Goal: Book appointment/travel/reservation

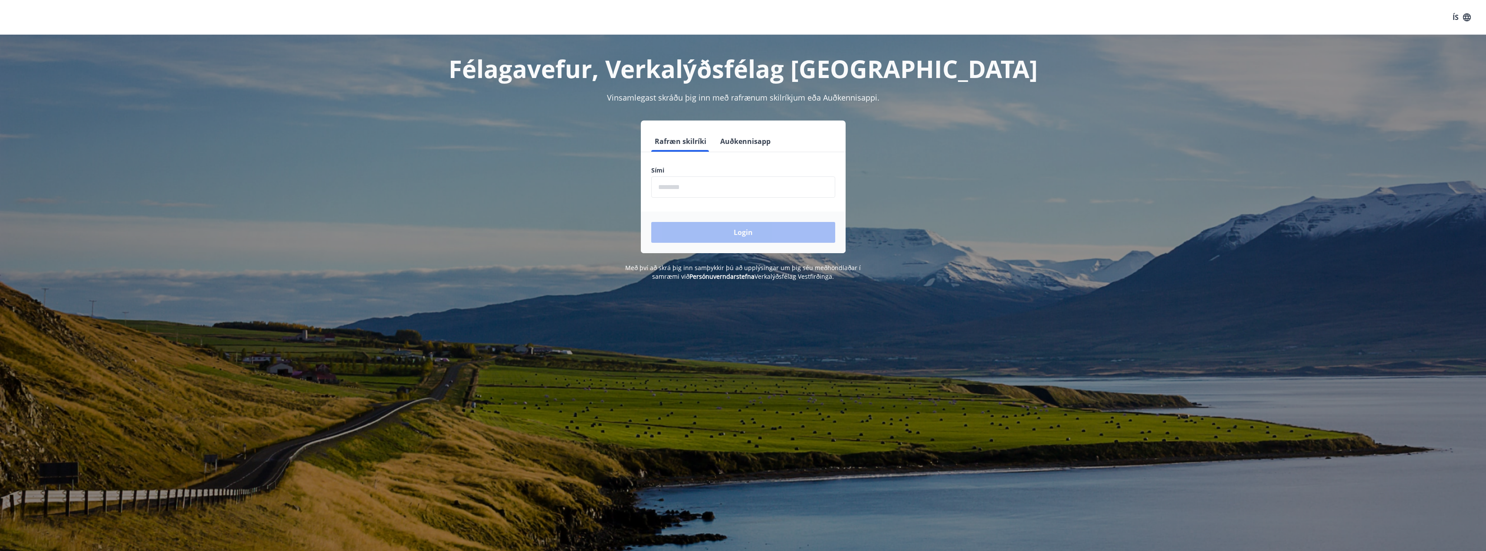
click at [704, 187] on input "phone" at bounding box center [743, 187] width 184 height 21
type input "********"
click at [651, 222] on button "Login" at bounding box center [743, 232] width 184 height 21
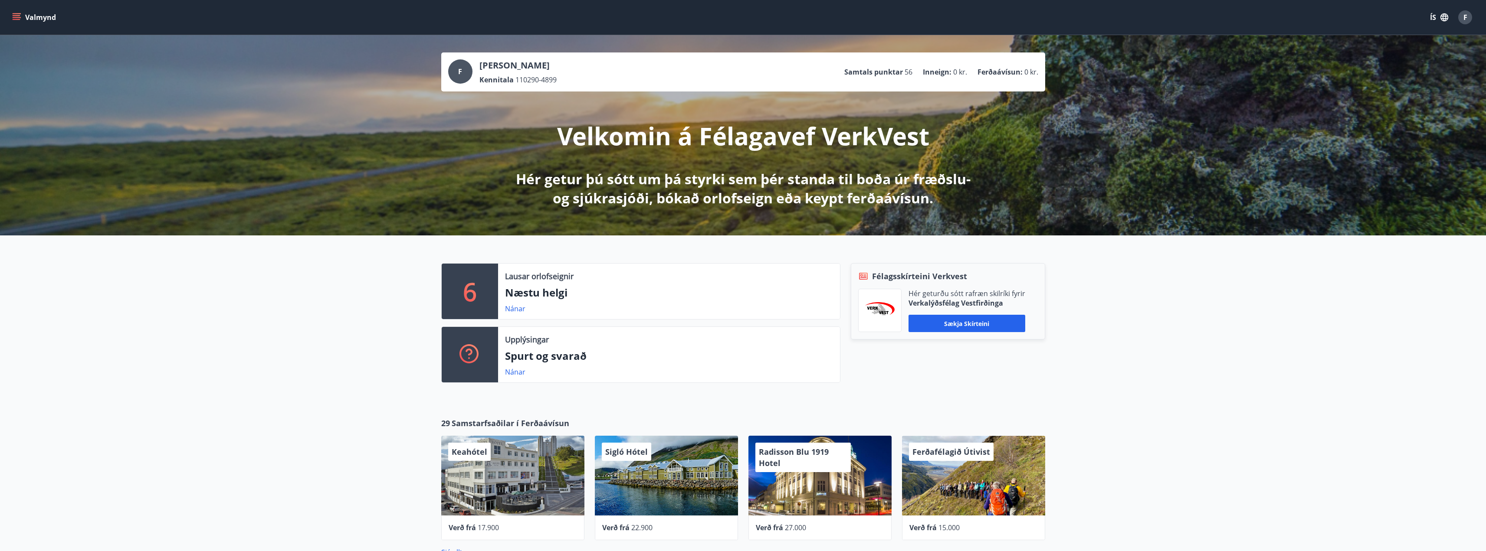
click at [1436, 18] on button "ÍS" at bounding box center [1439, 18] width 28 height 16
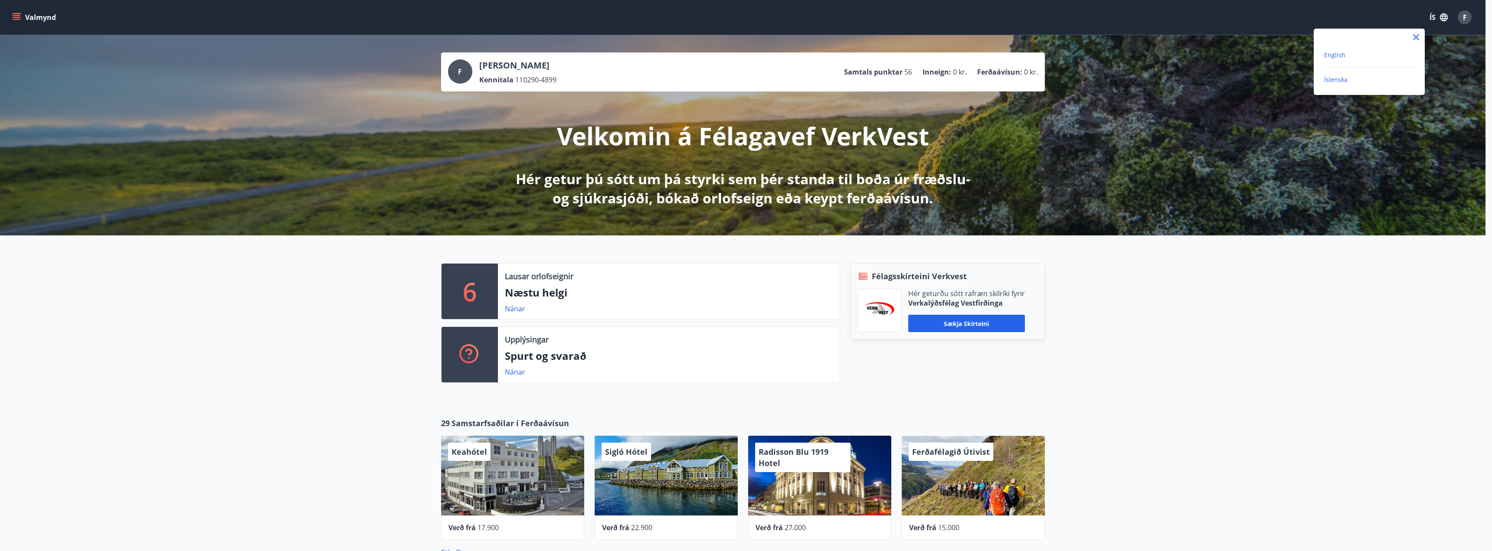
click at [1341, 55] on span "English" at bounding box center [1334, 55] width 21 height 8
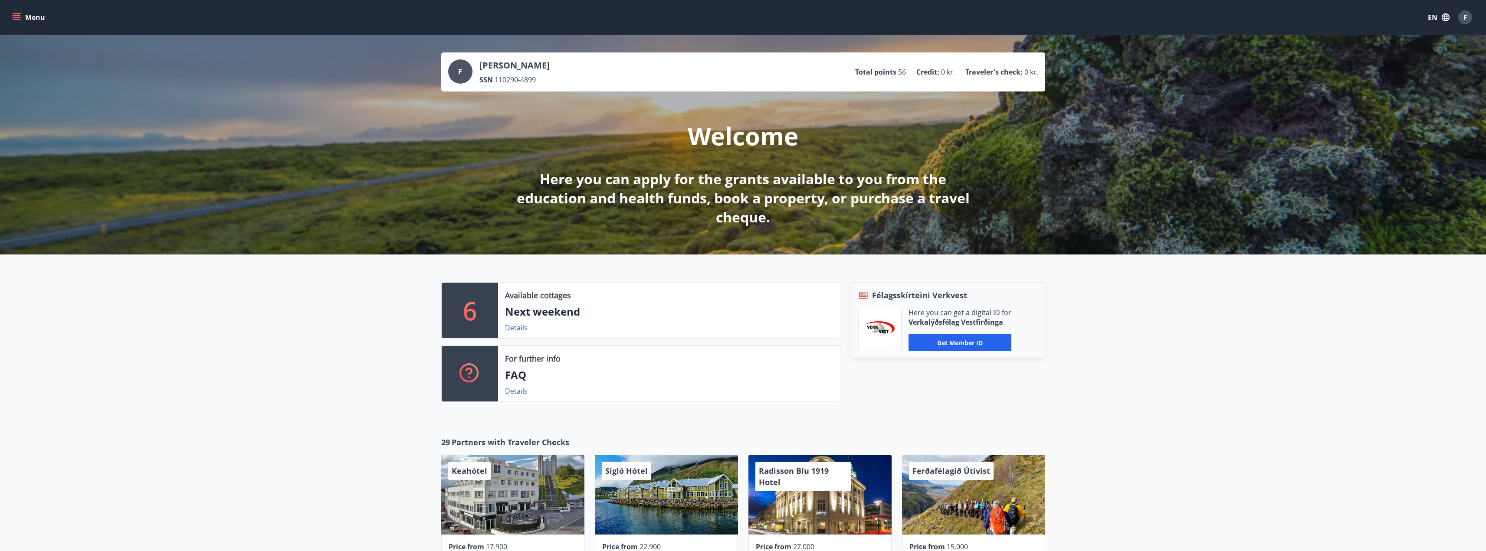
click at [11, 19] on button "Menu" at bounding box center [29, 18] width 38 height 16
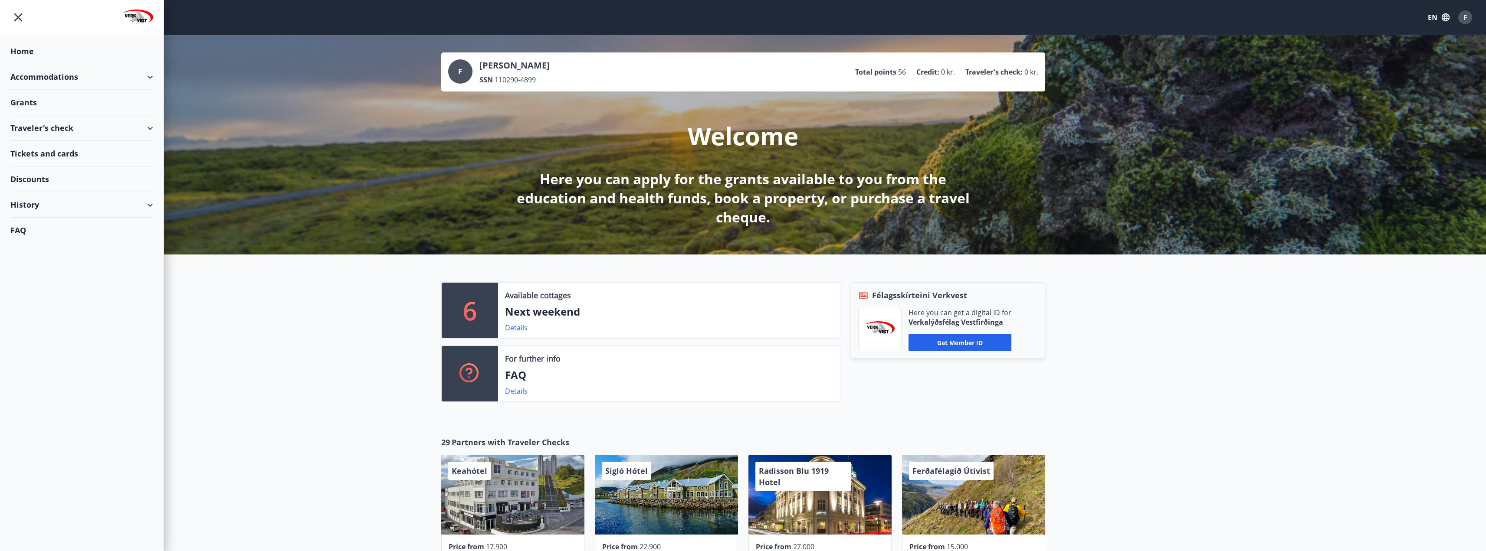
click at [56, 72] on div "Accommodations" at bounding box center [81, 77] width 143 height 26
click at [47, 117] on div "Overview calendar" at bounding box center [81, 117] width 129 height 18
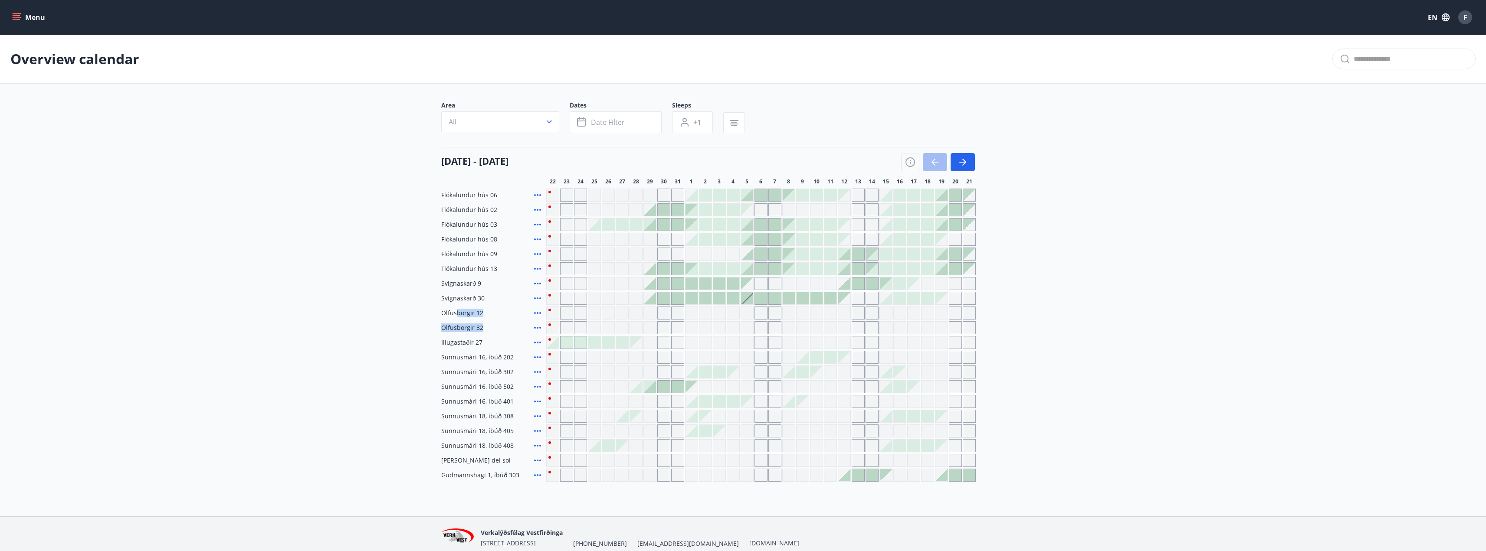
drag, startPoint x: 458, startPoint y: 309, endPoint x: 496, endPoint y: 330, distance: 44.1
click at [496, 330] on div "Flókalundur hús 06 Flókalundur hús 02 Flókalundur hús 03 Flókalundur hús 08 Fló…" at bounding box center [743, 335] width 604 height 293
click at [625, 310] on div "Grey days are not available" at bounding box center [622, 313] width 13 height 13
click at [623, 311] on div "Grey days are not available" at bounding box center [622, 313] width 13 height 13
click at [469, 311] on span "Ölfusborgir 12" at bounding box center [462, 313] width 42 height 9
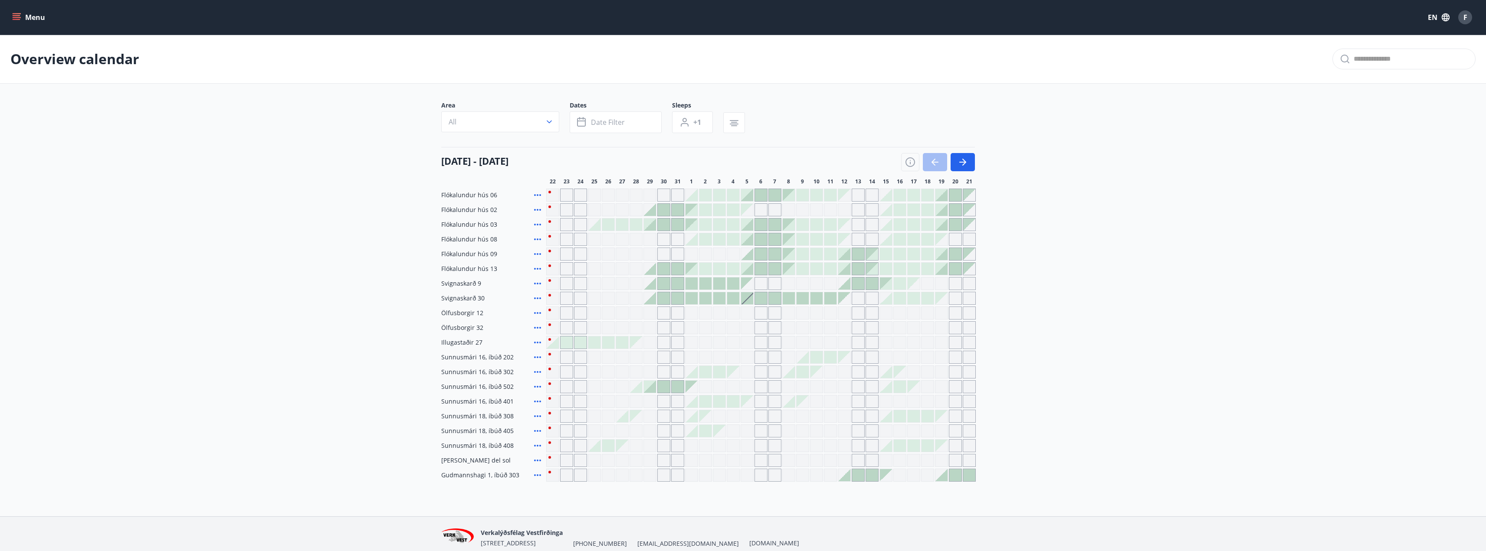
click at [537, 313] on icon at bounding box center [537, 313] width 7 height 2
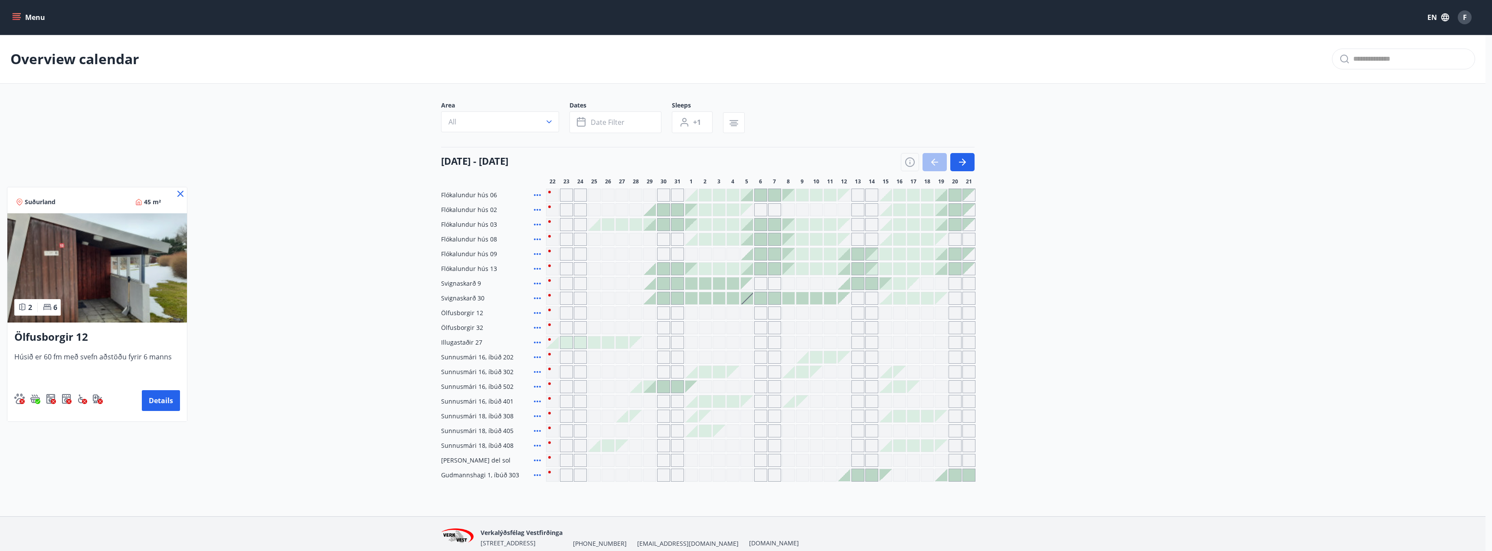
click at [182, 190] on icon at bounding box center [180, 194] width 10 height 10
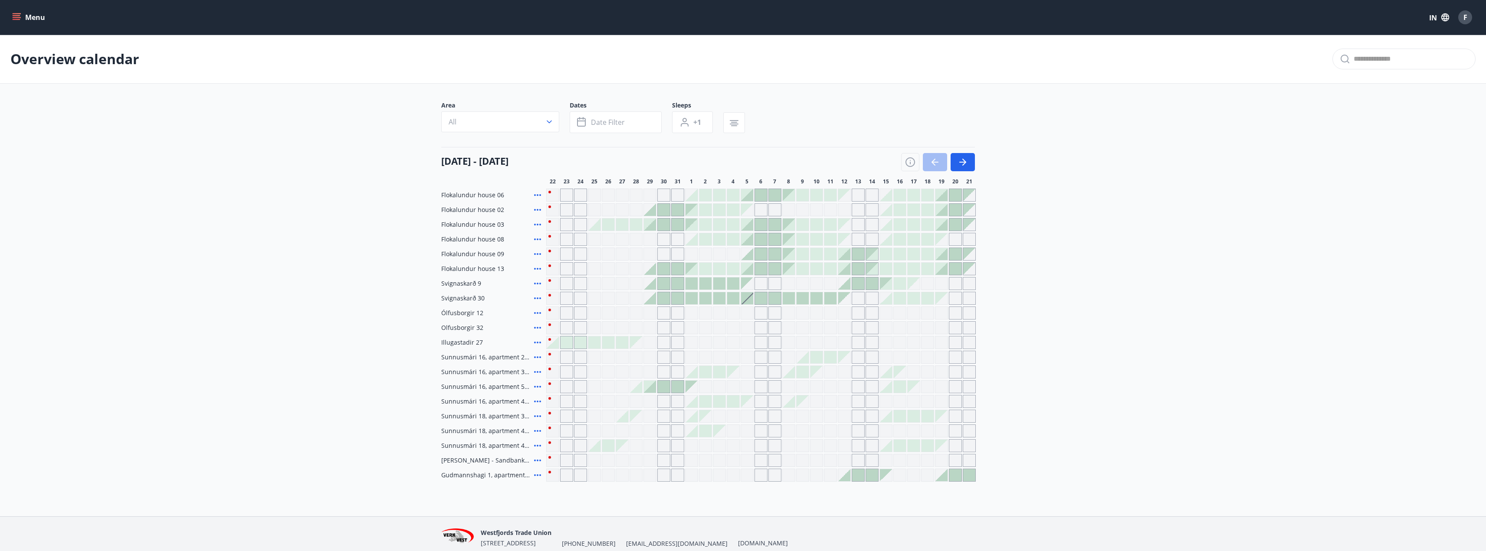
drag, startPoint x: 1425, startPoint y: 51, endPoint x: 1426, endPoint y: 61, distance: 10.0
click at [1425, 56] on div at bounding box center [1403, 59] width 143 height 21
click at [1439, 18] on button "IN" at bounding box center [1439, 17] width 28 height 16
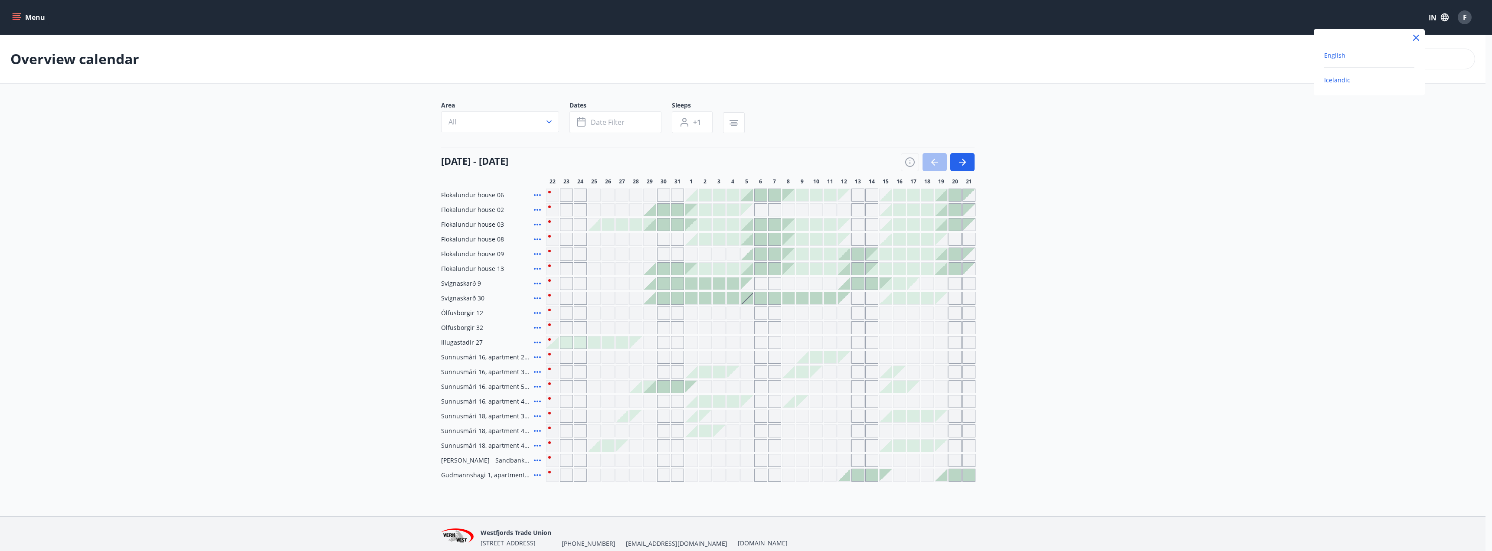
click at [1349, 78] on font "Icelandic" at bounding box center [1337, 80] width 26 height 8
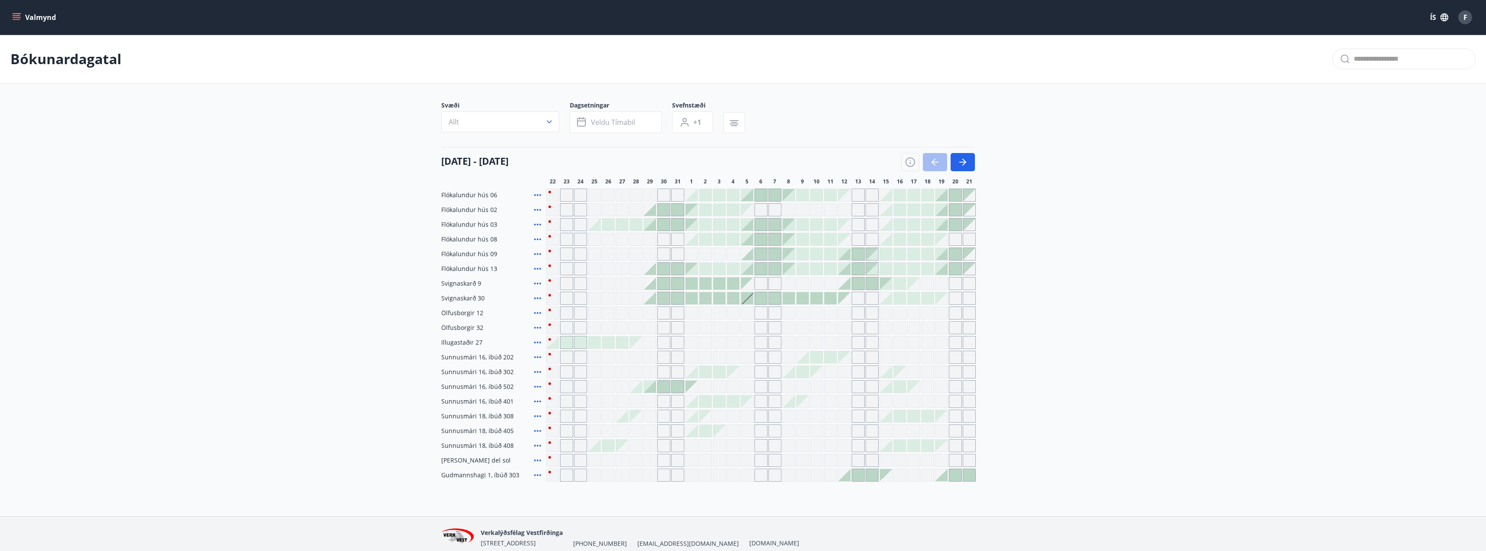
click at [537, 314] on icon at bounding box center [537, 313] width 7 height 2
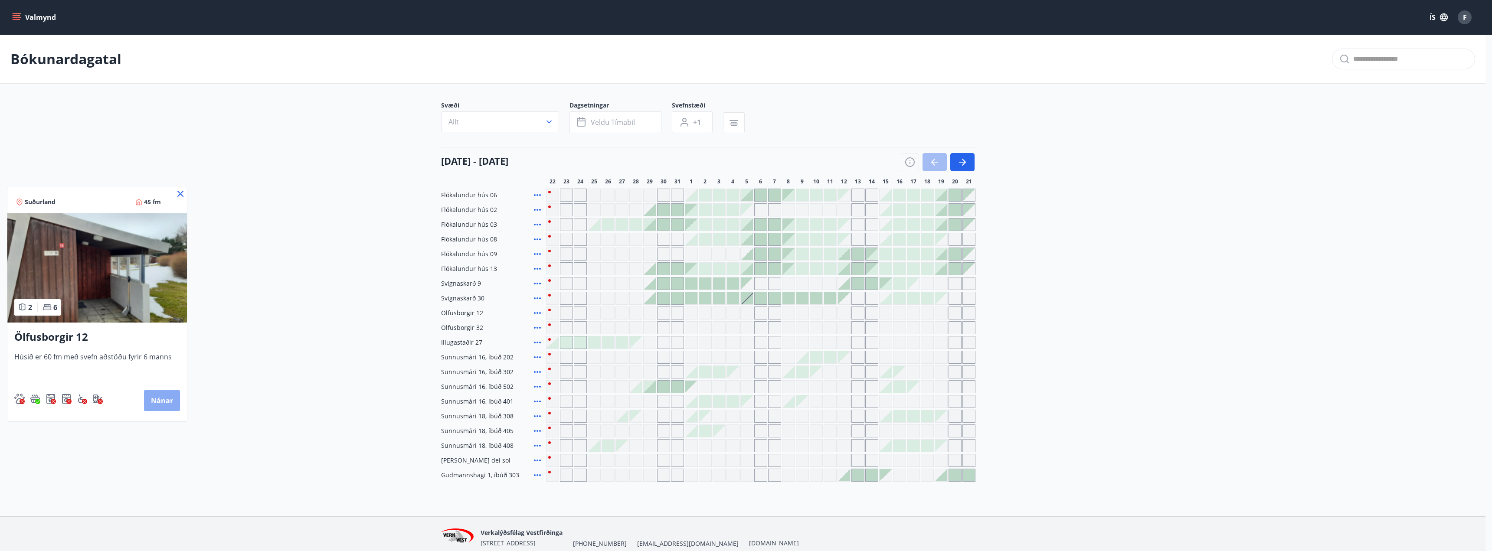
click at [163, 404] on button "Nánar" at bounding box center [162, 400] width 36 height 21
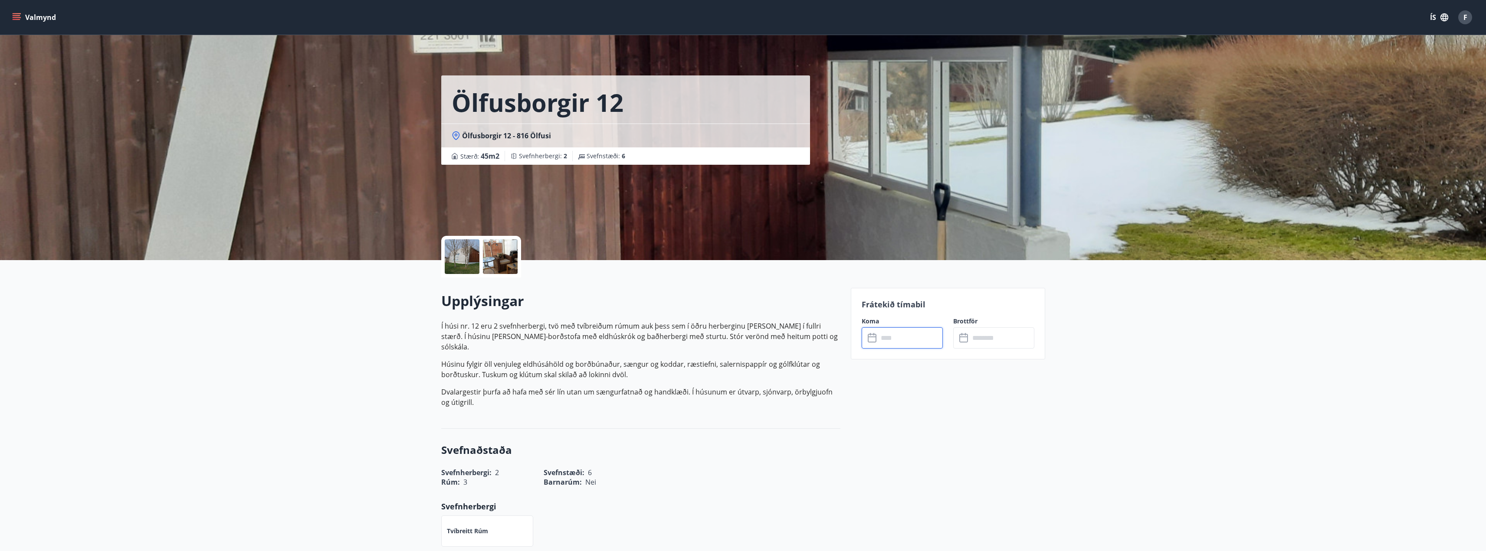
click at [911, 335] on input "text" at bounding box center [910, 338] width 65 height 21
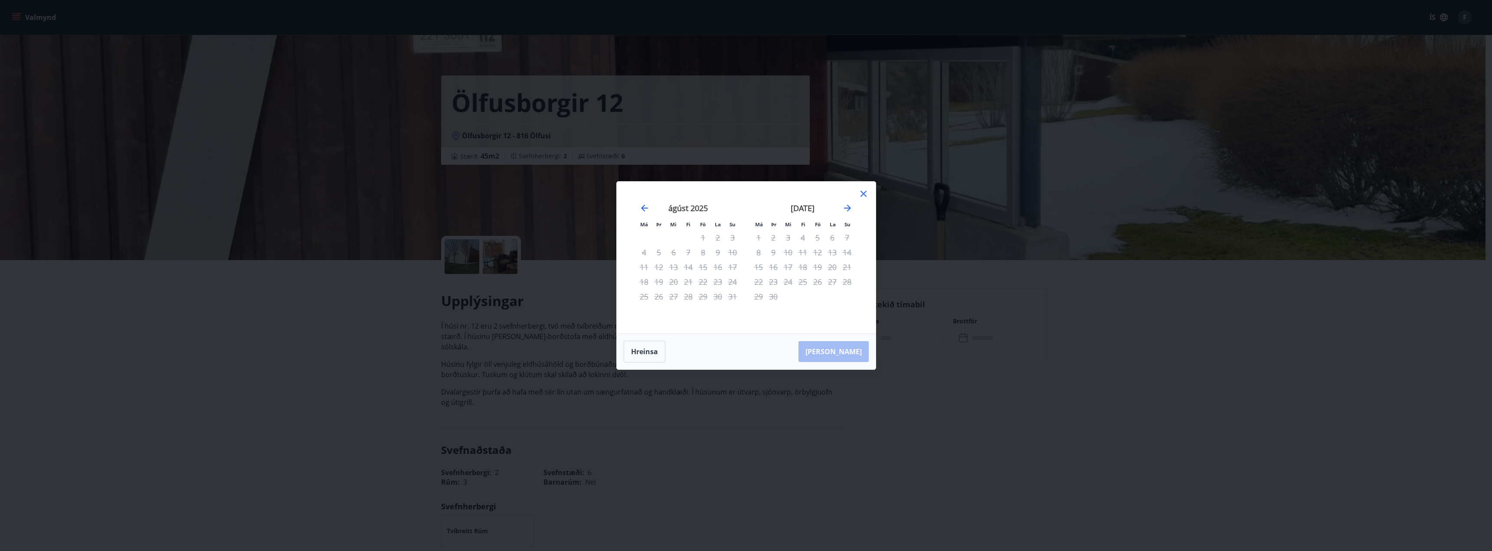
click at [816, 244] on div "5" at bounding box center [817, 237] width 15 height 15
click at [862, 197] on icon at bounding box center [863, 194] width 10 height 10
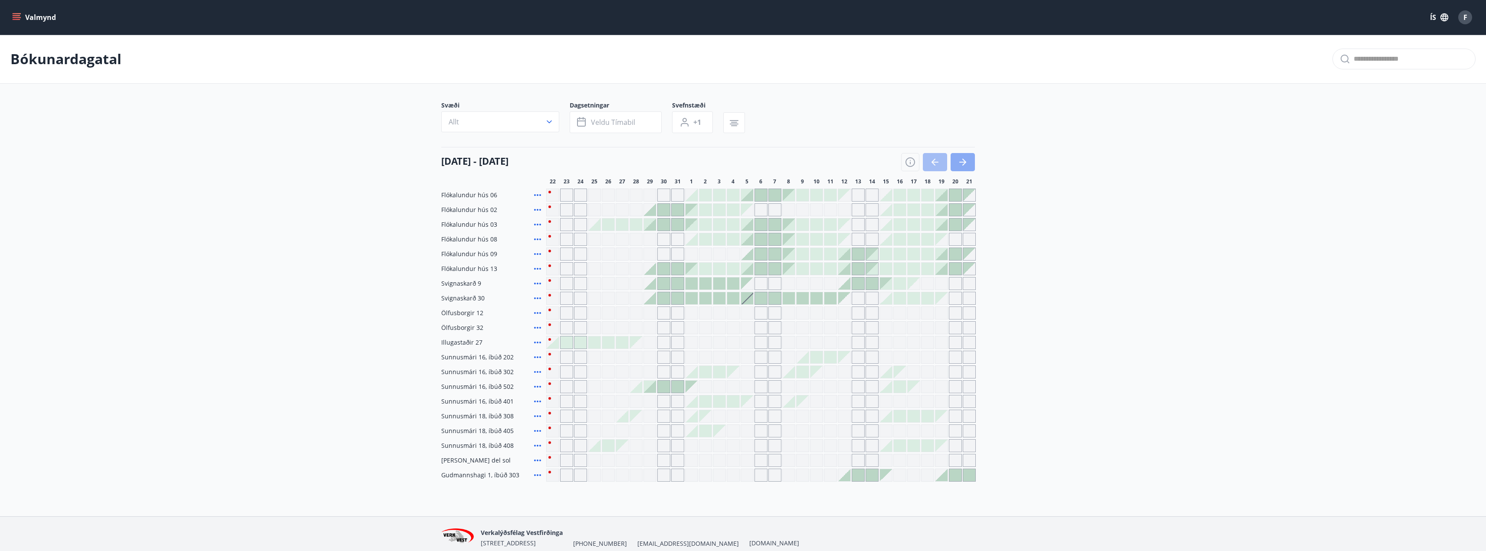
click at [964, 161] on icon "button" at bounding box center [964, 162] width 4 height 7
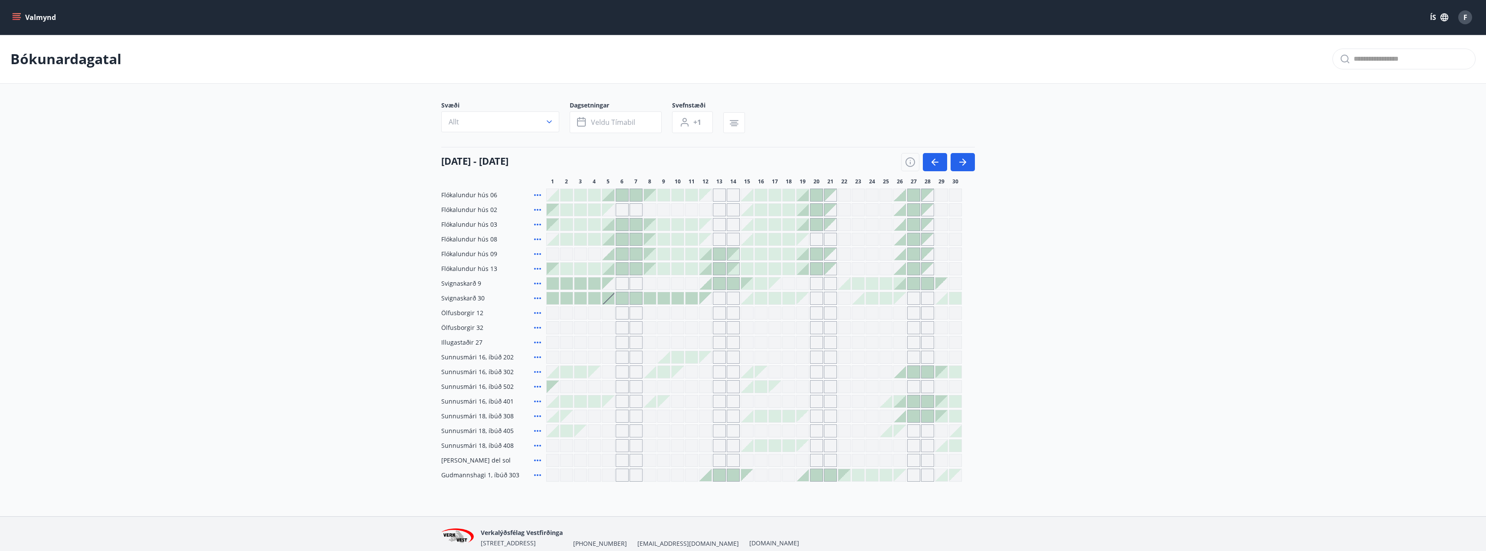
click at [958, 164] on icon "button" at bounding box center [962, 162] width 10 height 10
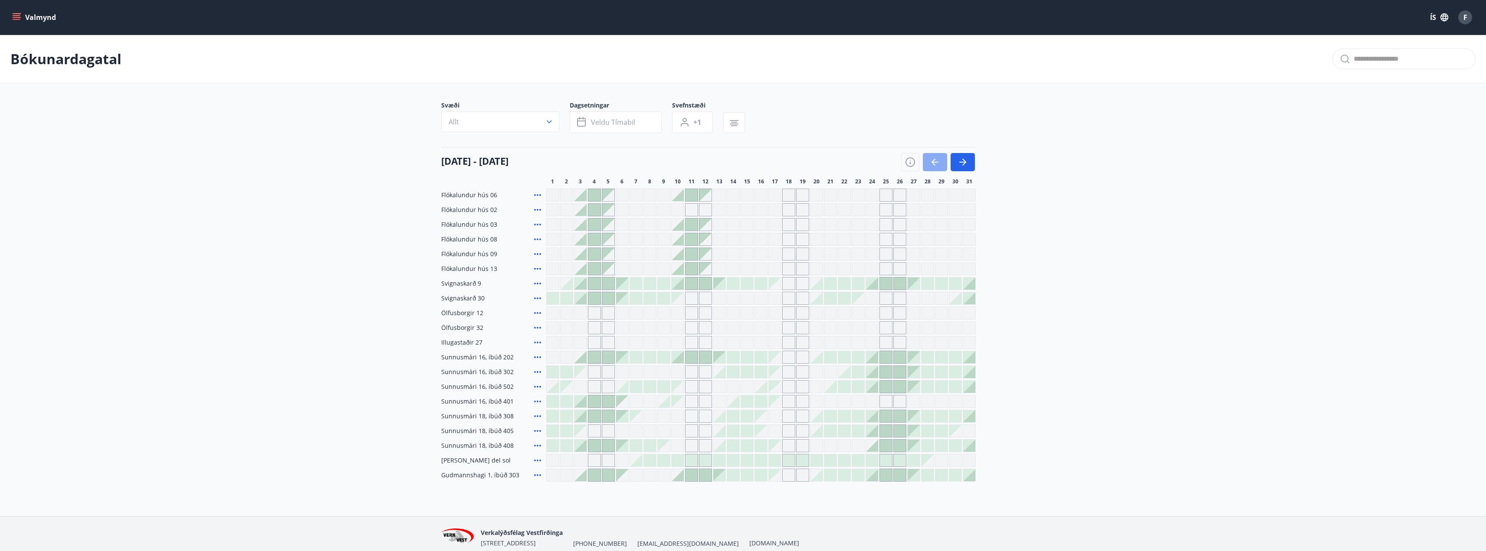
click at [930, 164] on icon "button" at bounding box center [935, 162] width 10 height 10
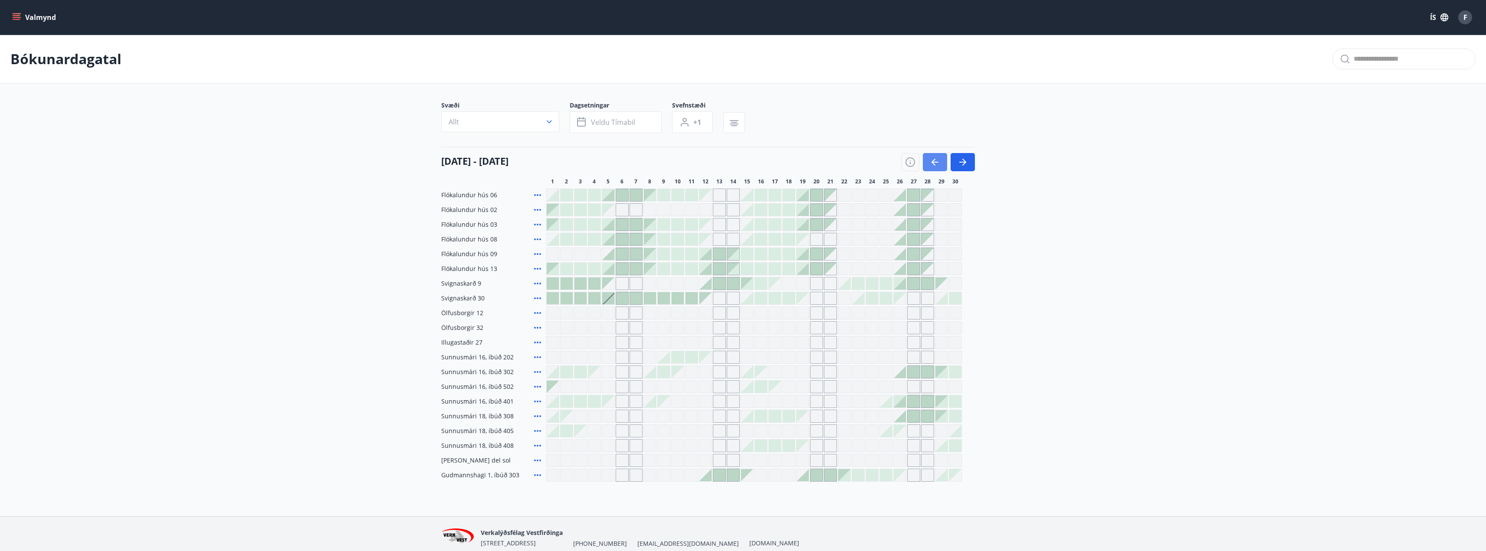
click at [930, 164] on icon "button" at bounding box center [935, 162] width 10 height 10
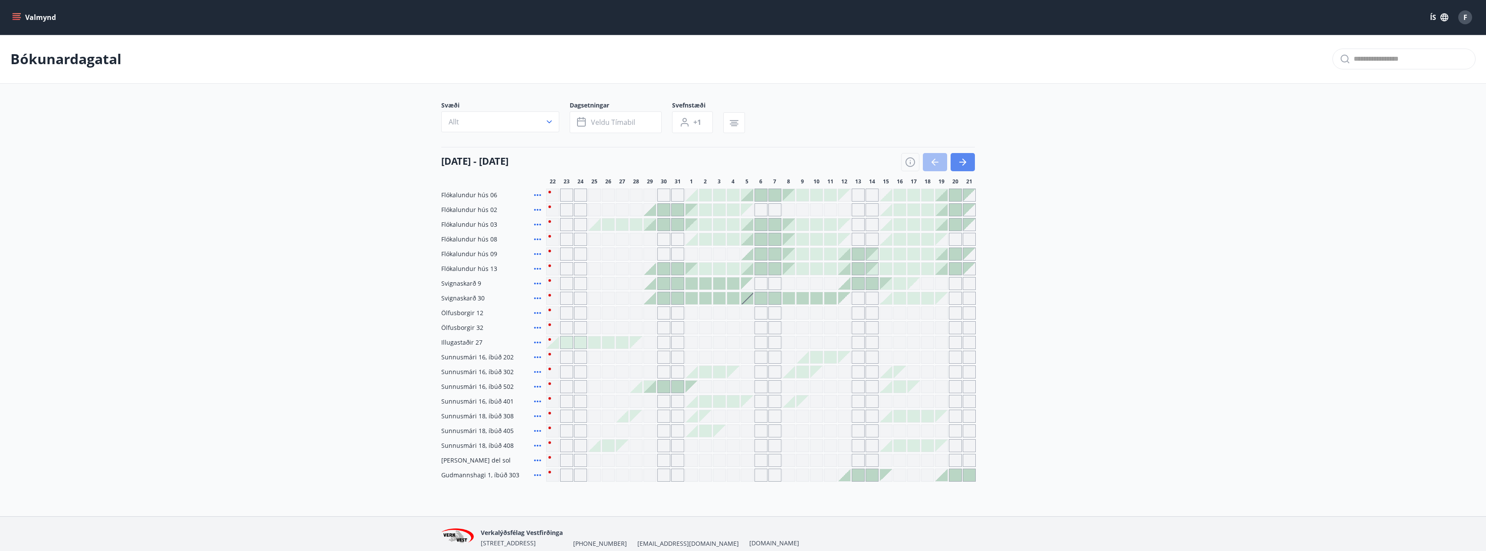
click at [968, 164] on button "button" at bounding box center [962, 162] width 24 height 18
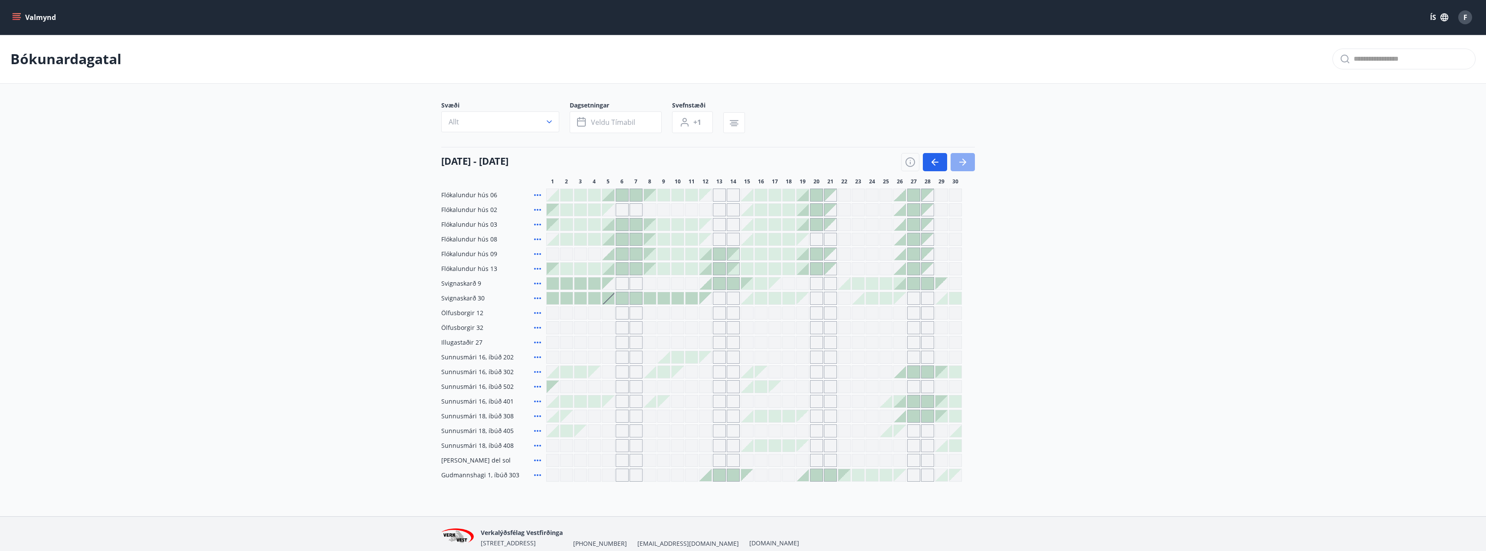
click at [966, 164] on icon "button" at bounding box center [962, 162] width 10 height 10
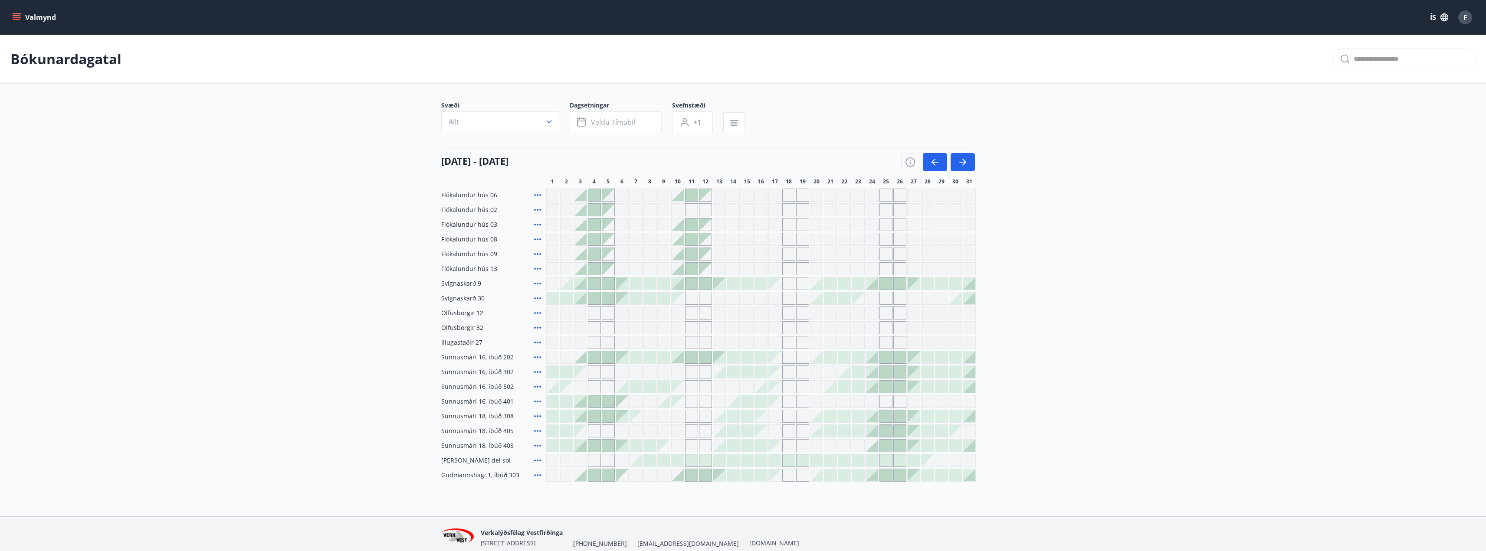
click at [971, 154] on button "button" at bounding box center [962, 162] width 24 height 18
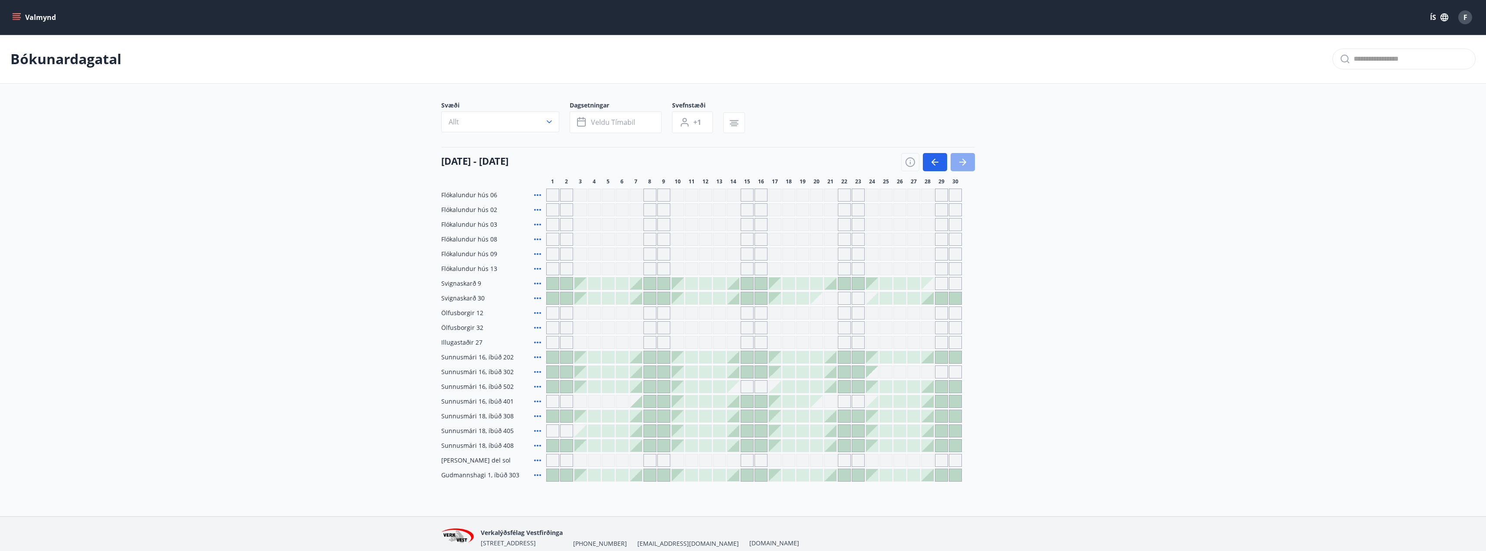
click at [961, 158] on icon "button" at bounding box center [962, 162] width 10 height 10
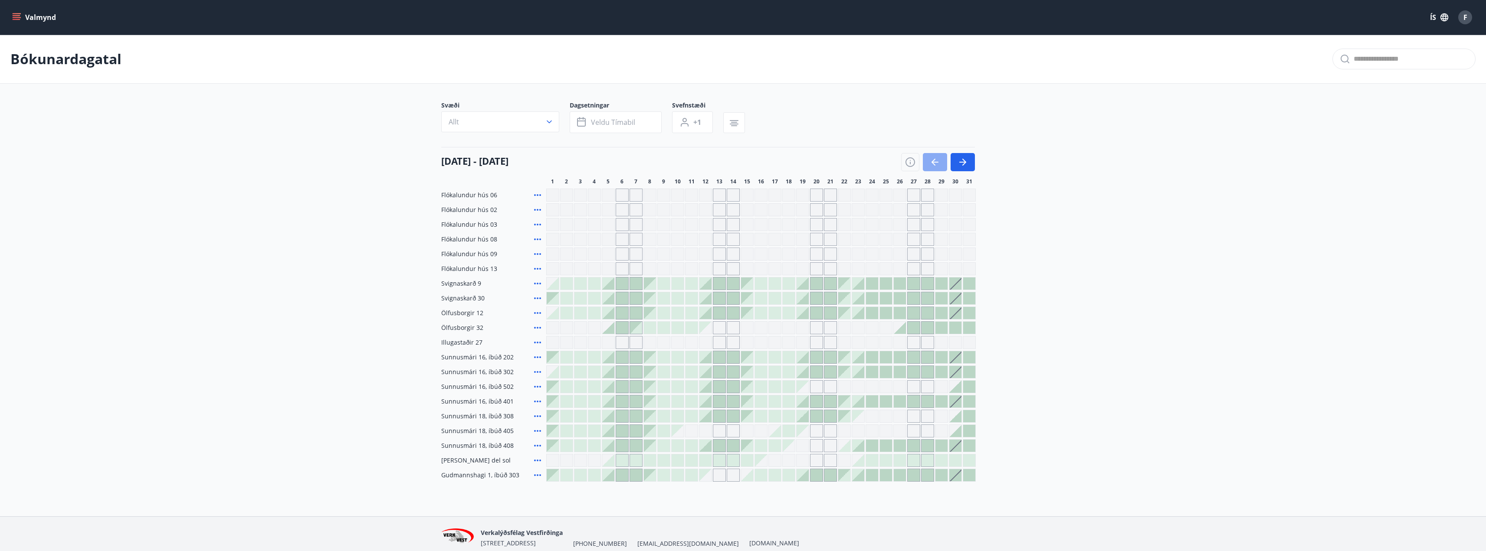
click at [942, 164] on button "button" at bounding box center [935, 162] width 24 height 18
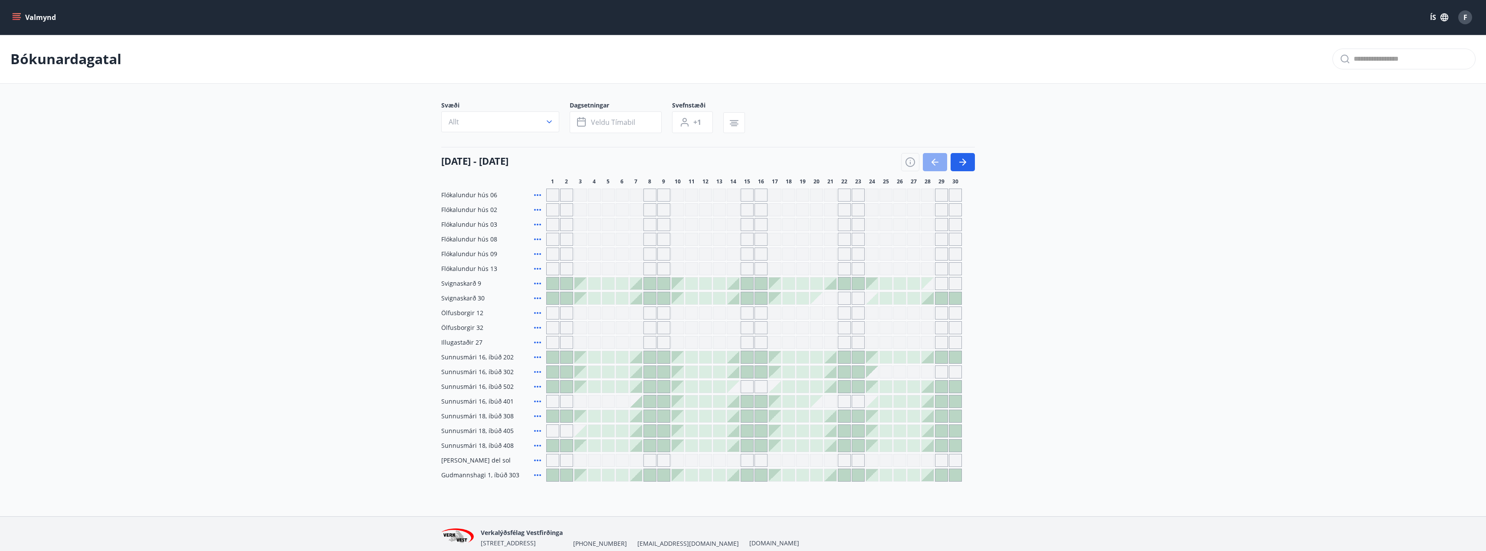
click at [942, 164] on button "button" at bounding box center [935, 162] width 24 height 18
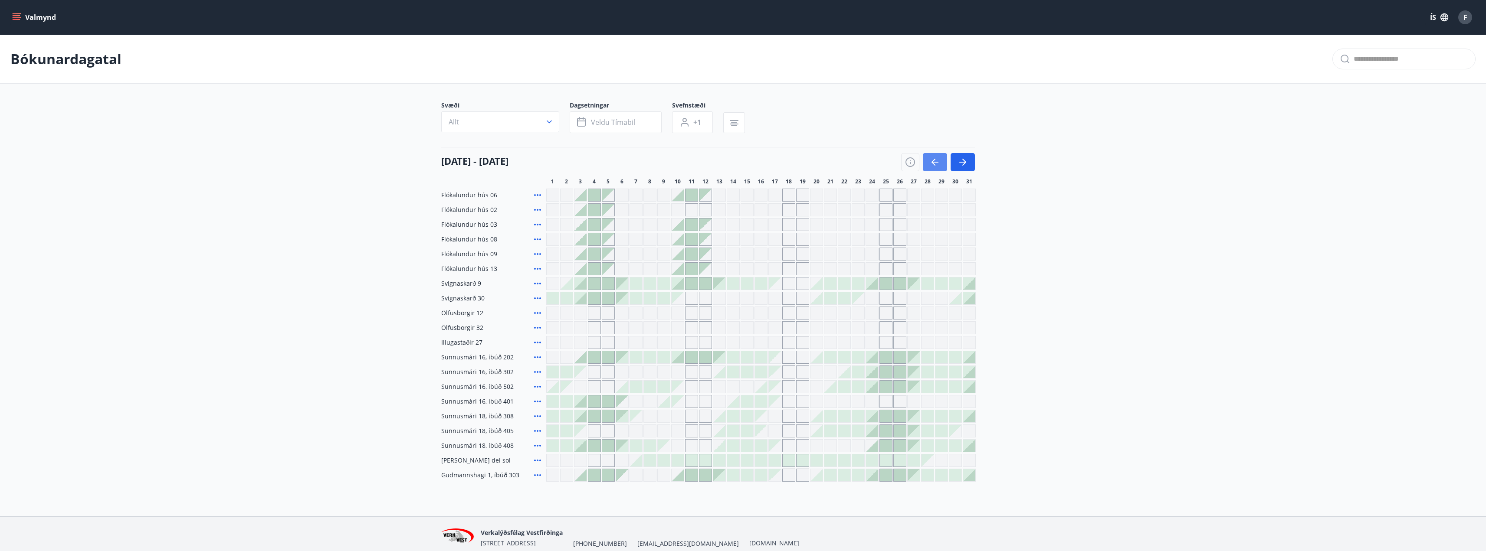
click at [942, 164] on button "button" at bounding box center [935, 162] width 24 height 18
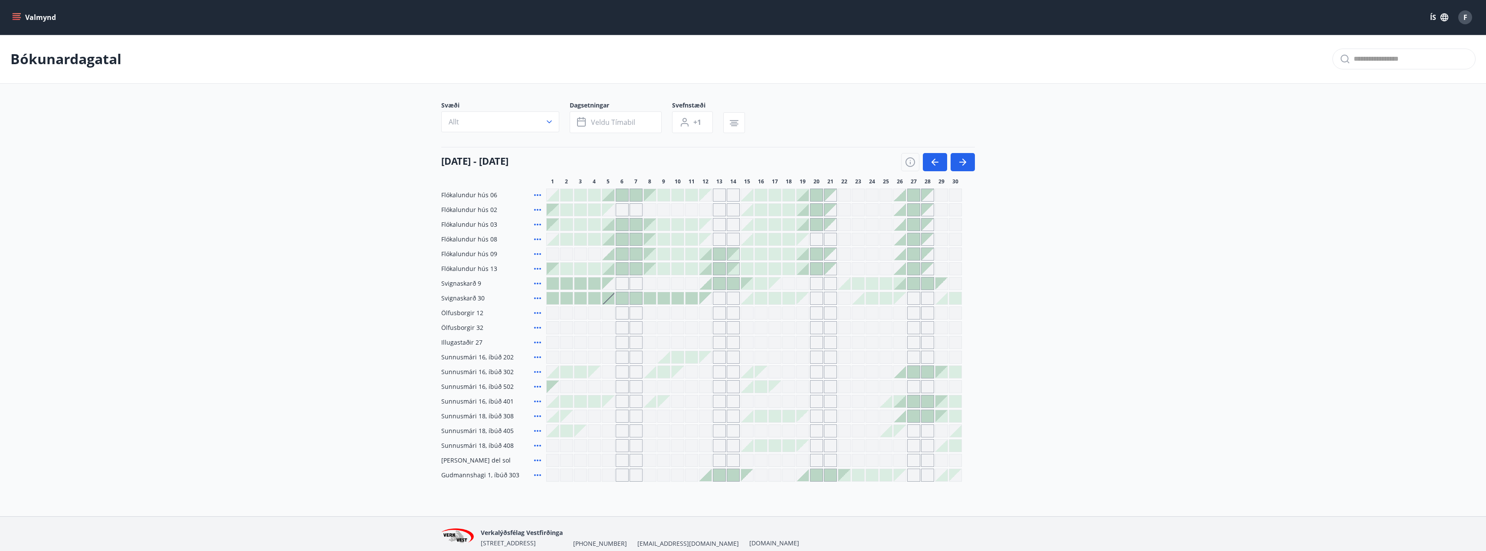
click at [536, 326] on icon at bounding box center [537, 328] width 10 height 10
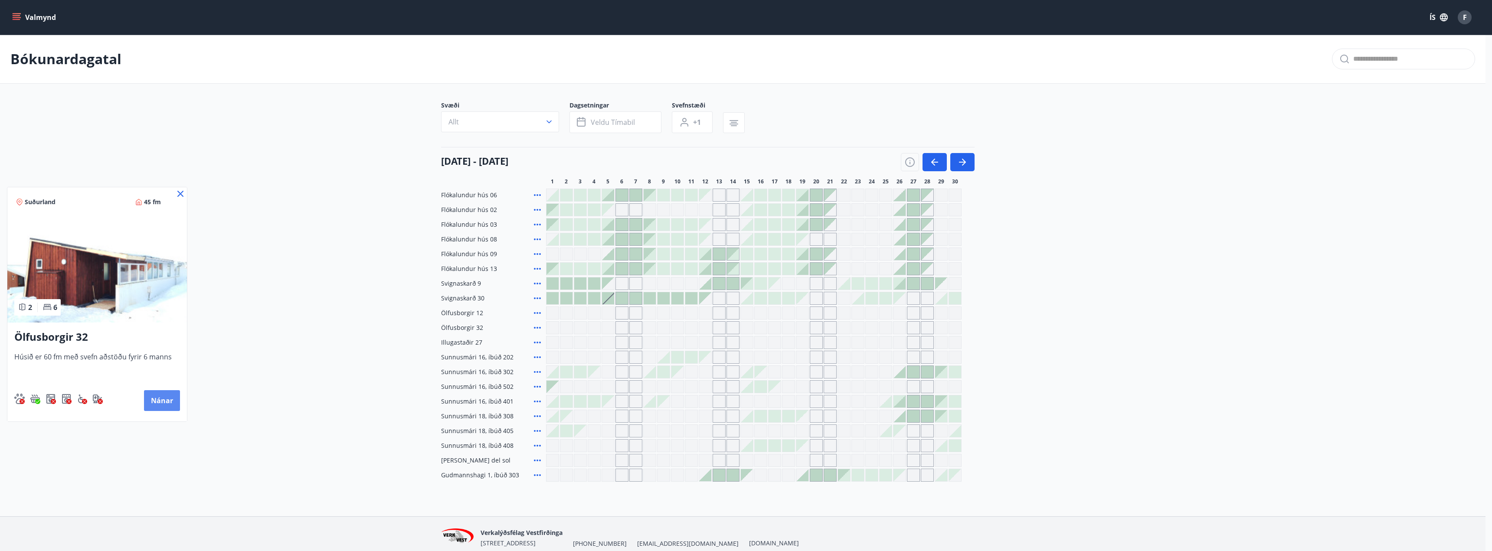
click at [154, 400] on button "Nánar" at bounding box center [162, 400] width 36 height 21
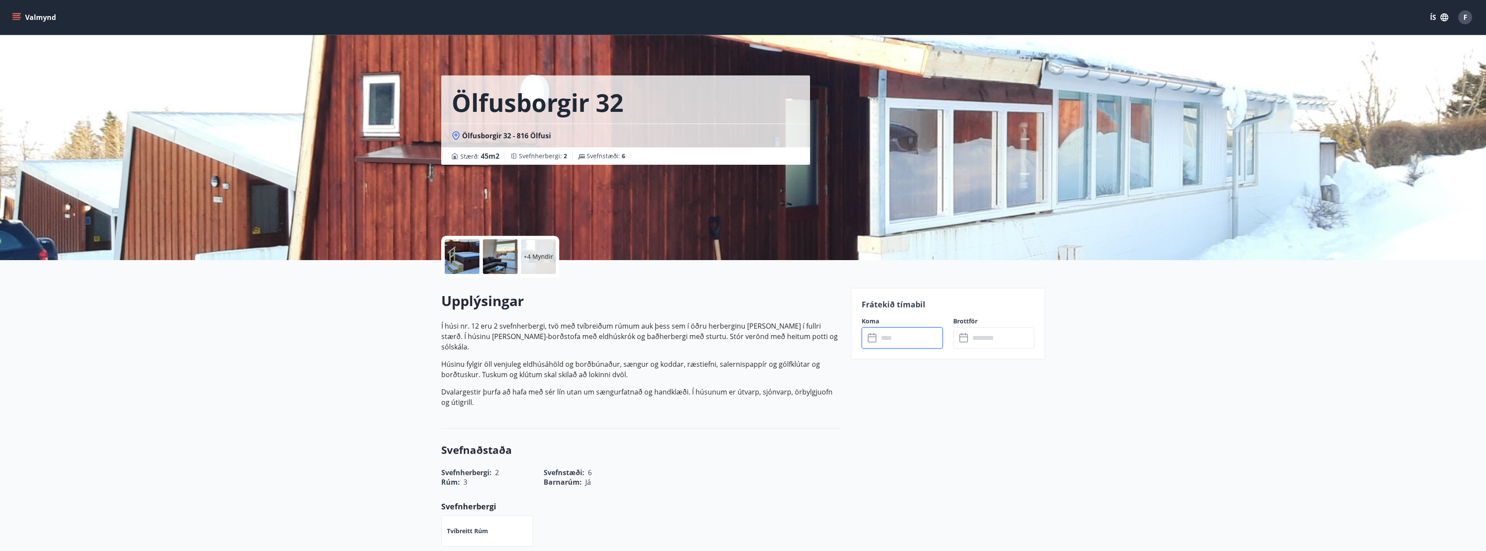
click at [906, 341] on input "text" at bounding box center [910, 338] width 65 height 21
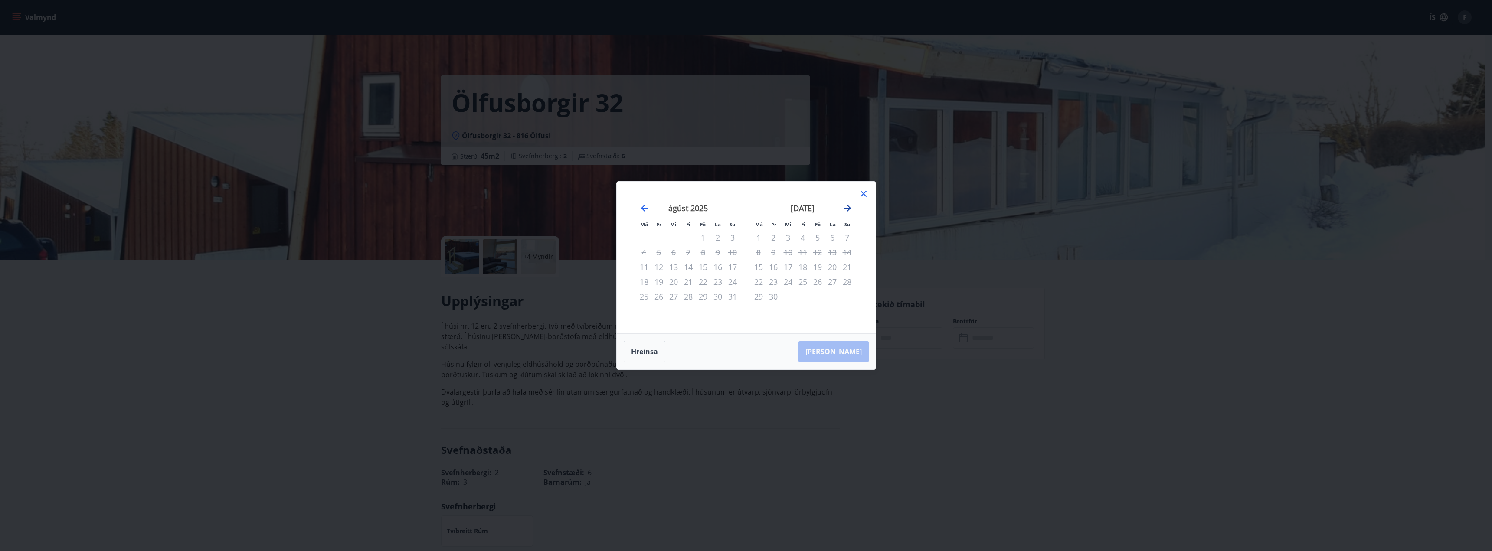
click at [849, 205] on icon "Move forward to switch to the next month." at bounding box center [847, 208] width 10 height 10
drag, startPoint x: 863, startPoint y: 187, endPoint x: 864, endPoint y: 194, distance: 7.0
click at [863, 194] on div "Má Þr Mi Fi Fö La Su Má Þr Mi Fi Fö La Su október 2025 1 2 3 4 5 6 7 8 9 10 11 …" at bounding box center [746, 258] width 259 height 152
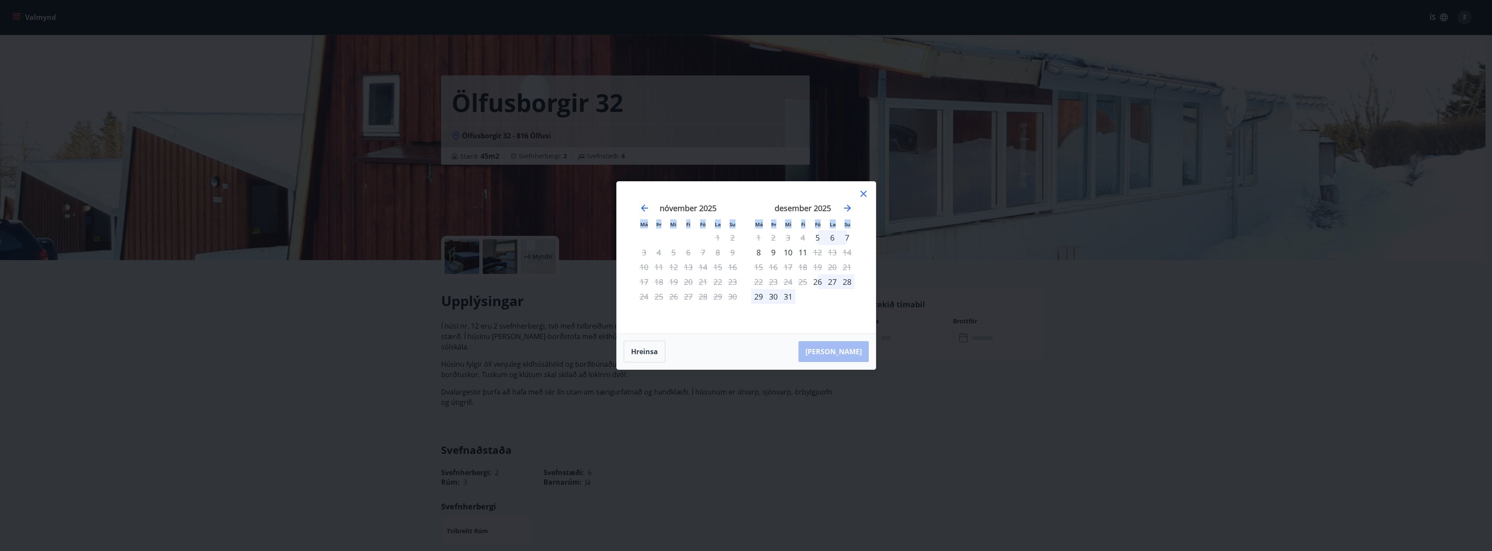
click at [863, 203] on div "Má Þr Mi Fi Fö La Su Má Þr Mi Fi Fö La Su október 2025 1 2 3 4 5 6 7 8 9 10 11 …" at bounding box center [746, 258] width 259 height 152
click at [860, 193] on icon at bounding box center [863, 194] width 10 height 10
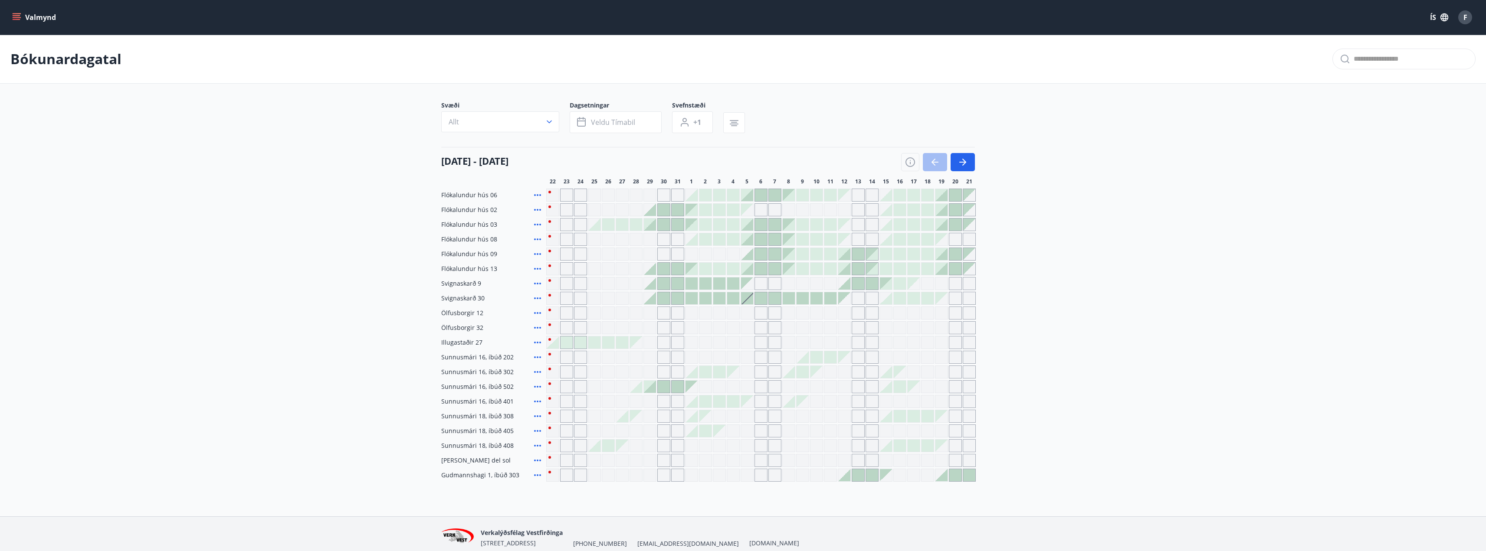
click at [537, 341] on icon at bounding box center [537, 342] width 10 height 10
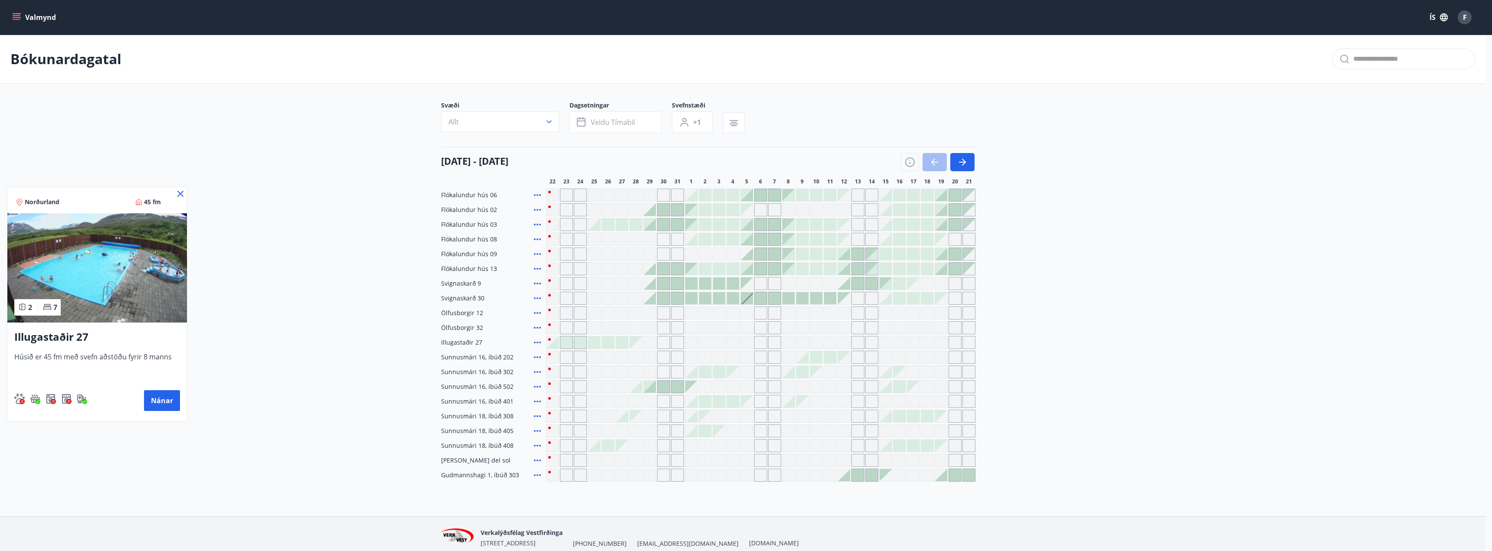
click at [348, 328] on div at bounding box center [746, 275] width 1492 height 551
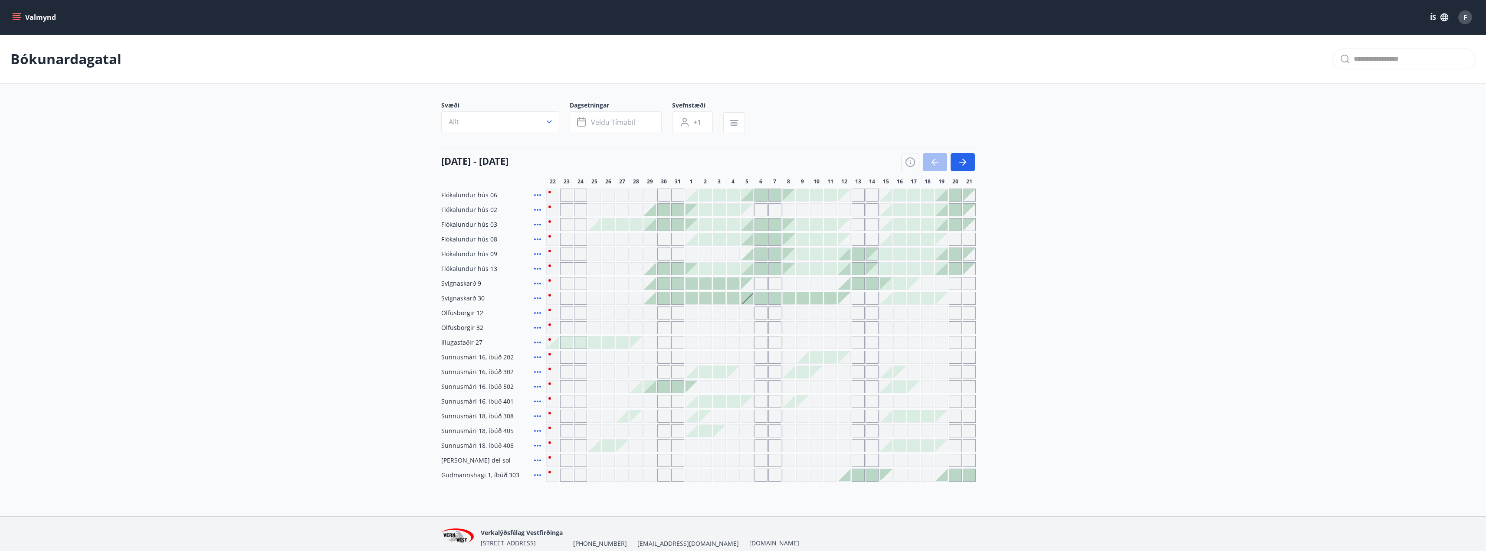
click at [532, 252] on icon at bounding box center [537, 254] width 10 height 10
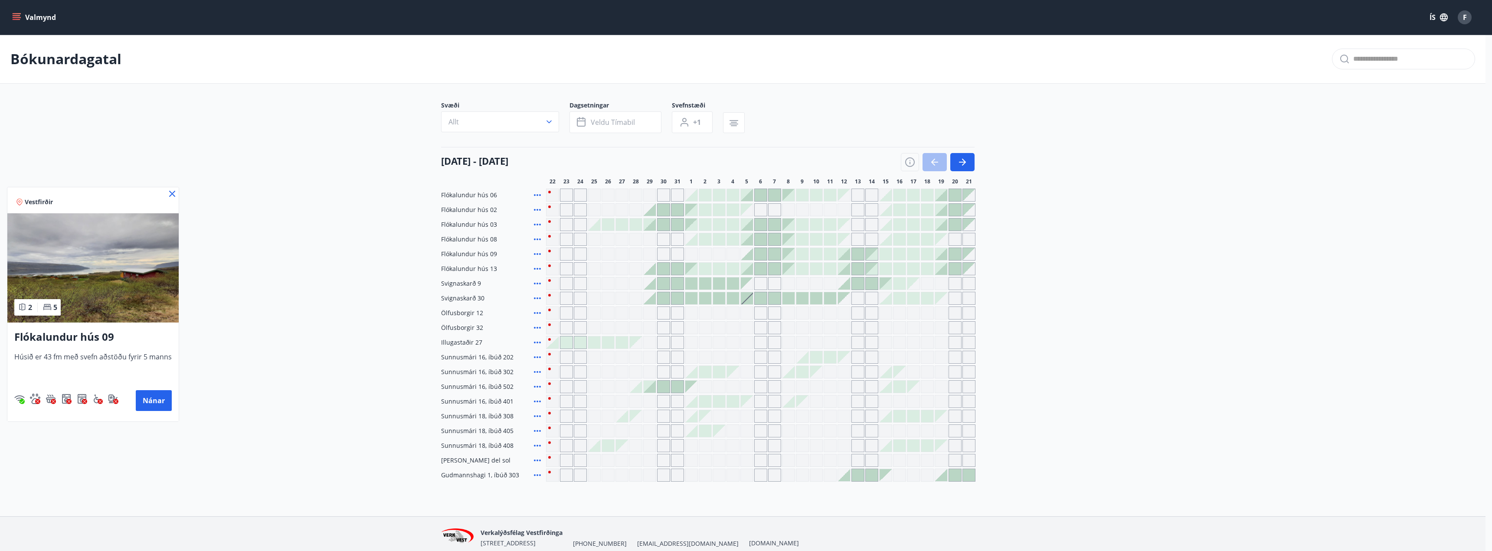
click at [39, 203] on span "Vestfirðir" at bounding box center [39, 202] width 28 height 9
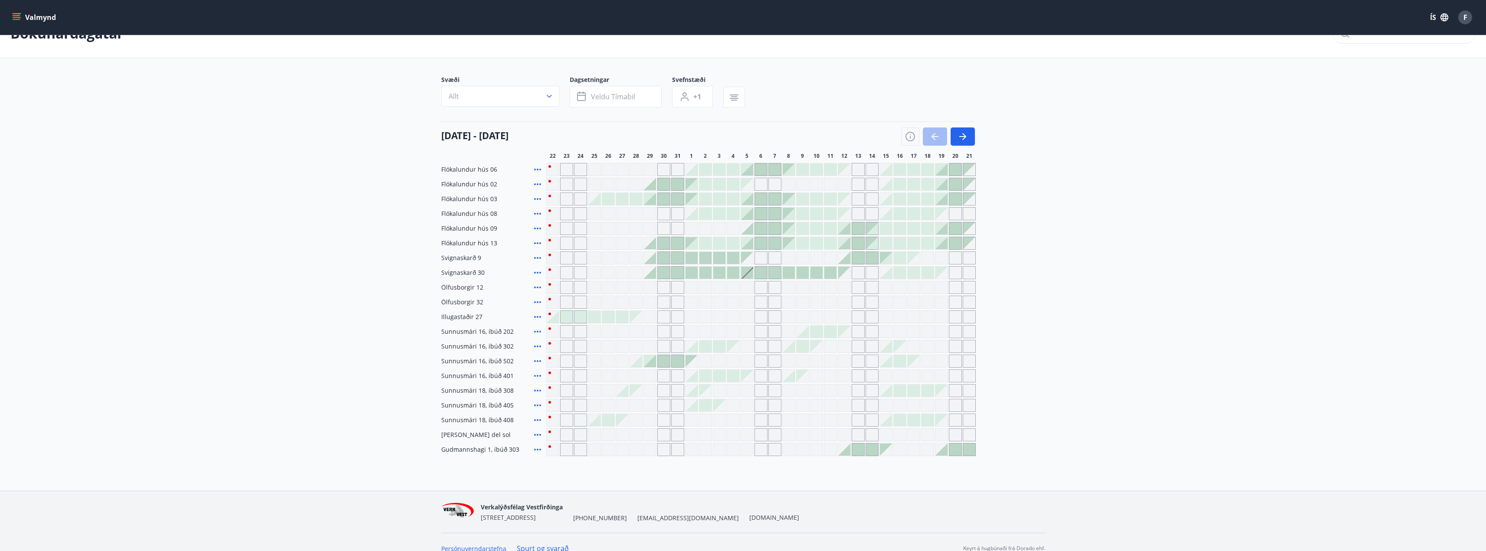
scroll to position [38, 0]
